Goal: Task Accomplishment & Management: Complete application form

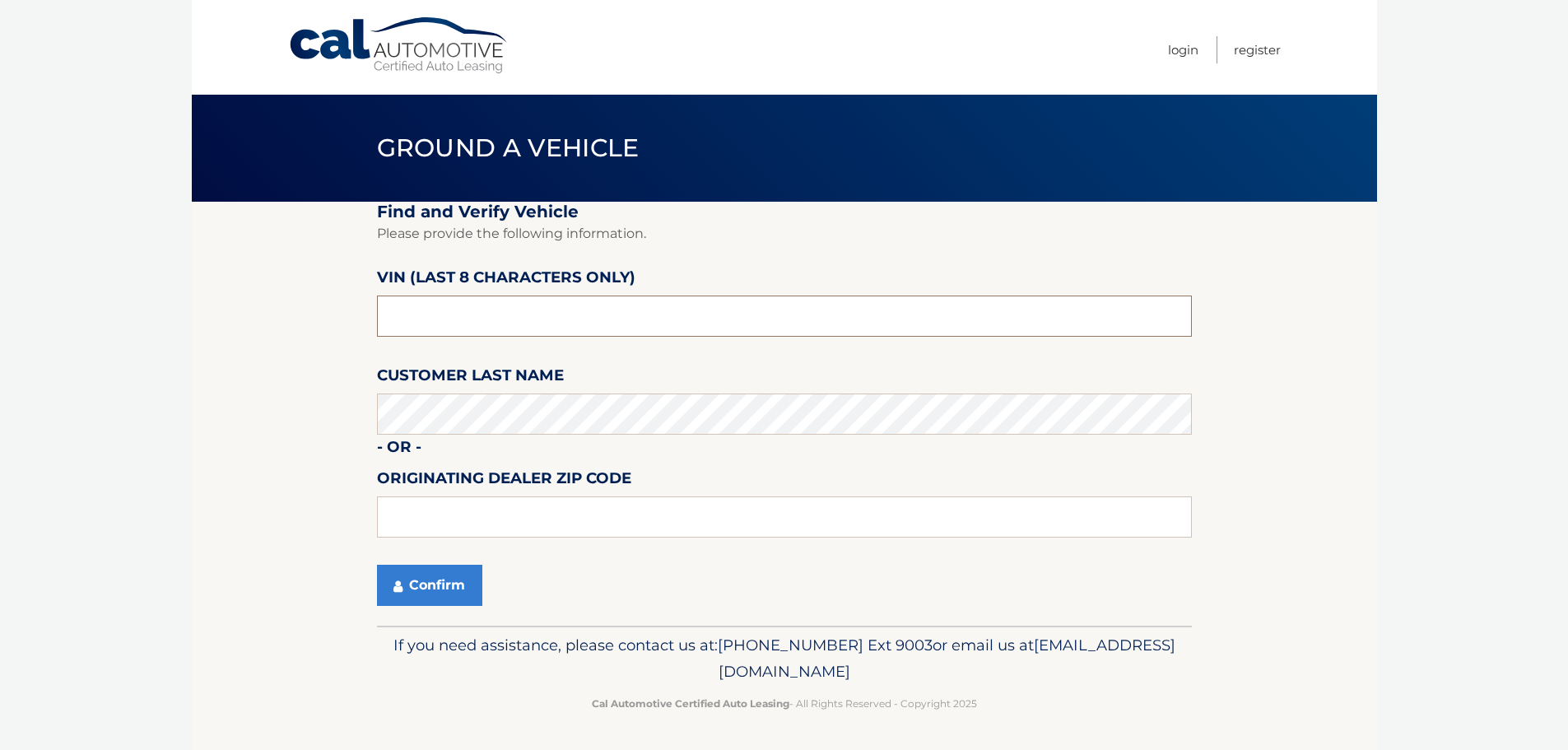
click at [594, 326] on input "text" at bounding box center [785, 316] width 815 height 41
type input "NC204074"
click at [560, 512] on input "text" at bounding box center [785, 517] width 815 height 41
type input "33073"
click at [452, 582] on button "Confirm" at bounding box center [430, 585] width 105 height 41
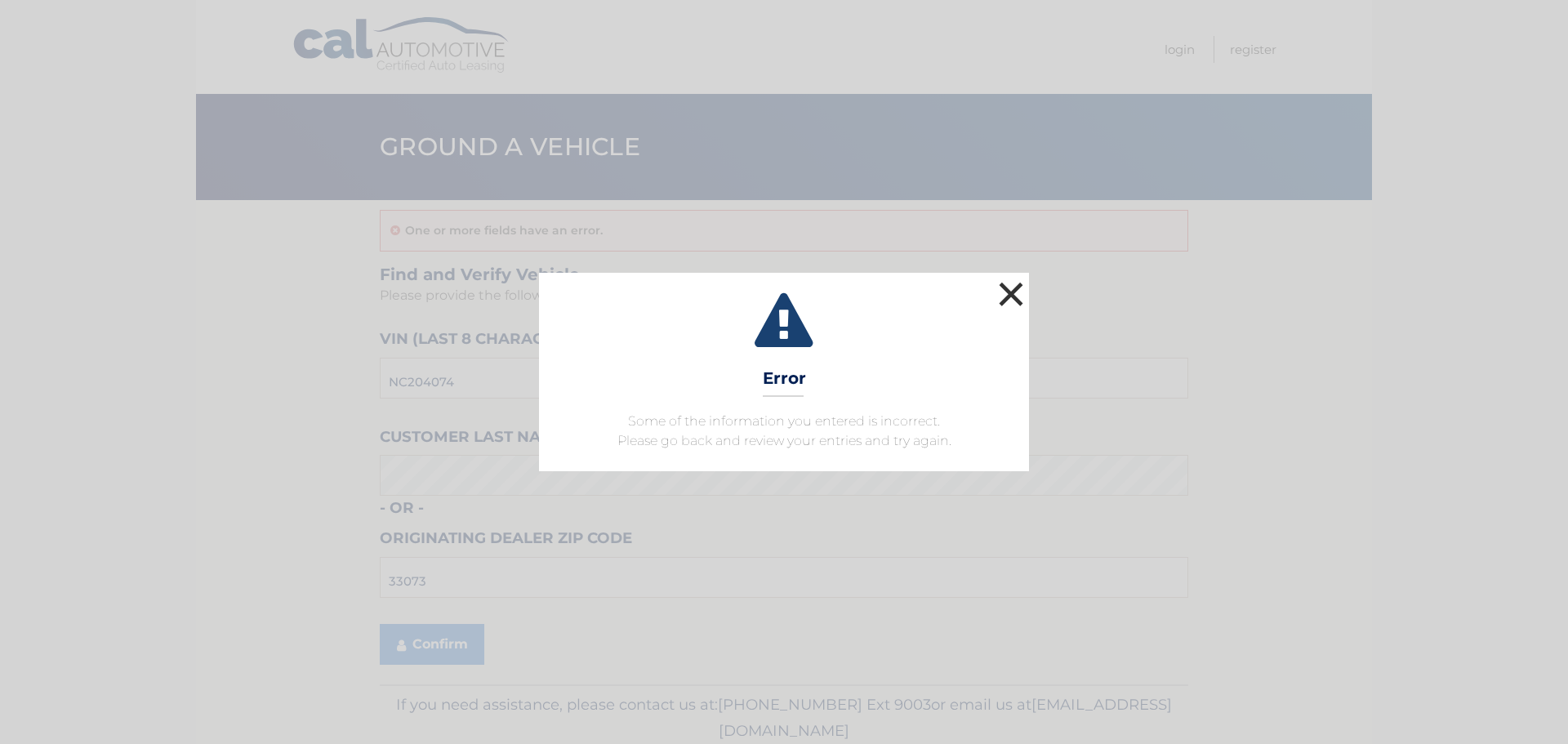
click at [1018, 288] on button "×" at bounding box center [1011, 294] width 33 height 33
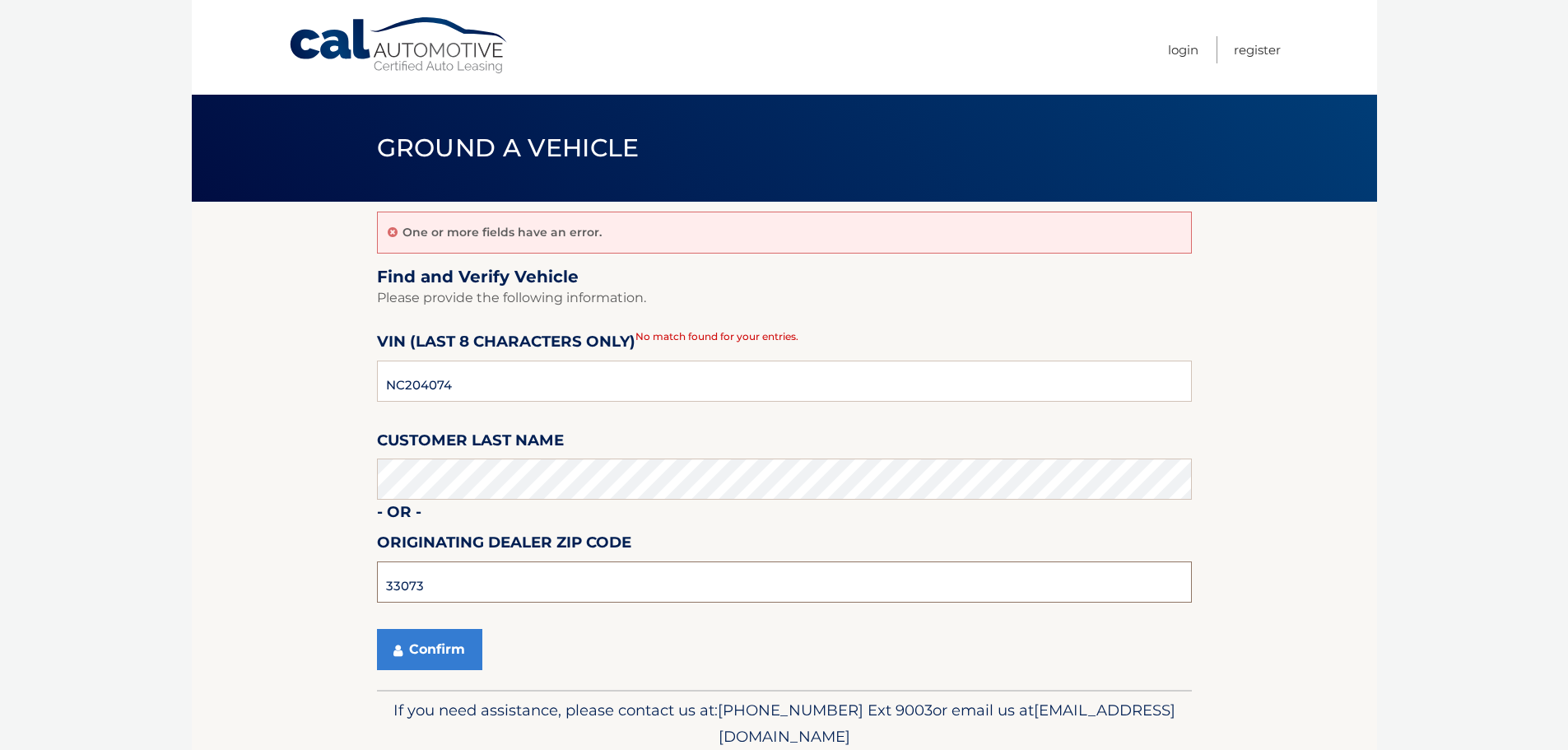
drag, startPoint x: 526, startPoint y: 567, endPoint x: 607, endPoint y: 503, distance: 103.2
click at [524, 567] on input "33073" at bounding box center [785, 581] width 815 height 41
type input "3"
click at [447, 641] on button "Confirm" at bounding box center [430, 649] width 105 height 41
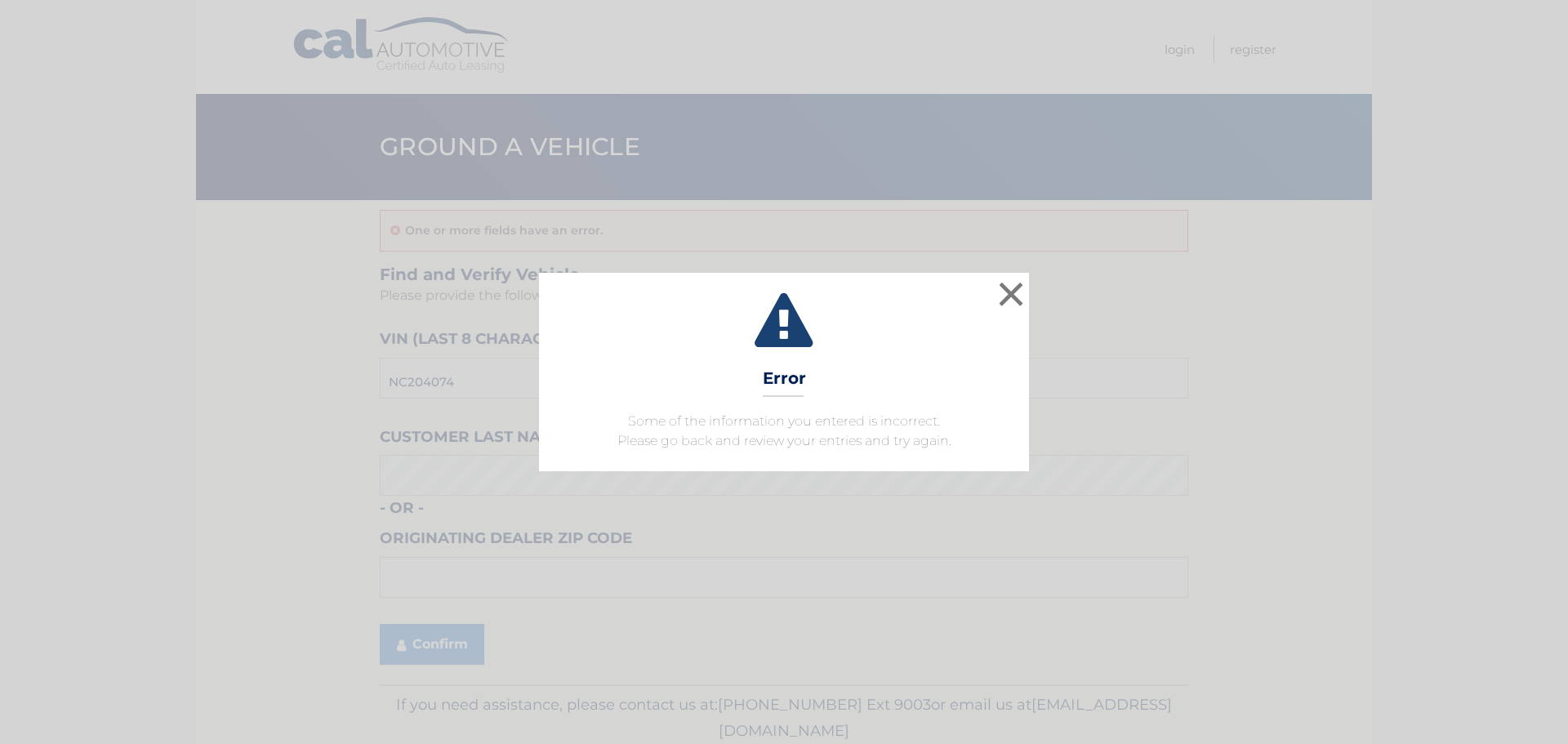
click at [447, 639] on div "× Error Some of the information you entered is incorrect. Please go back and re…" at bounding box center [784, 372] width 1568 height 744
